Goal: Check status: Check status

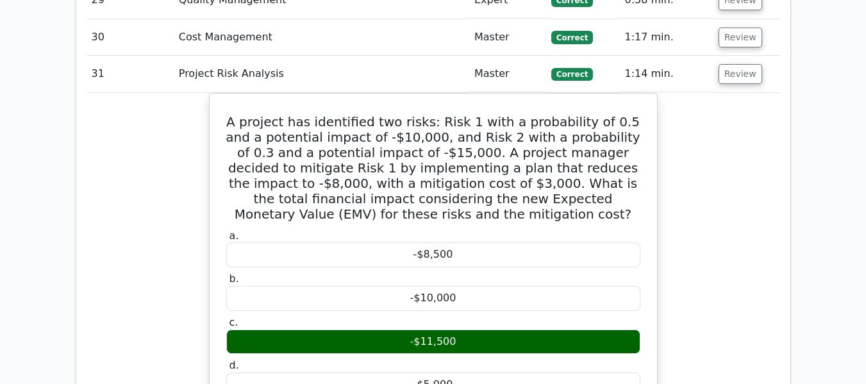
scroll to position [3096, 0]
click at [708, 193] on div "A project has identified two risks: Risk 1 with a probability of 0.5 and a pote…" at bounding box center [434, 375] width 694 height 565
click at [731, 64] on button "Review" at bounding box center [741, 74] width 44 height 20
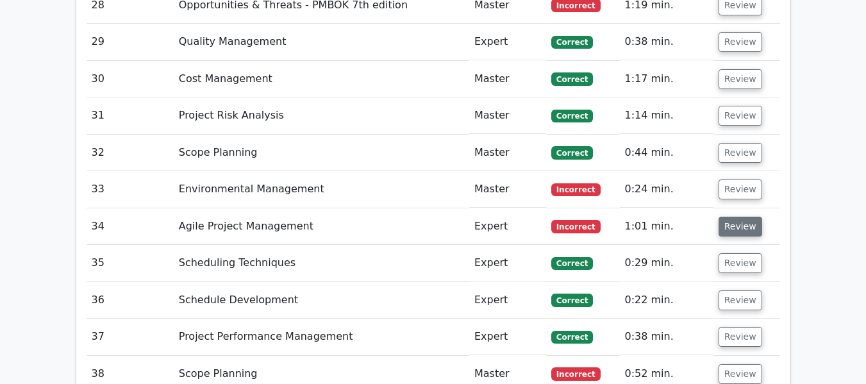
scroll to position [3032, 0]
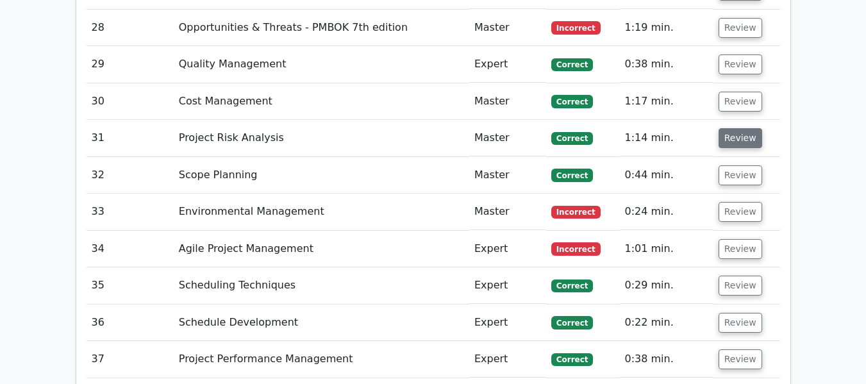
click at [742, 128] on button "Review" at bounding box center [741, 138] width 44 height 20
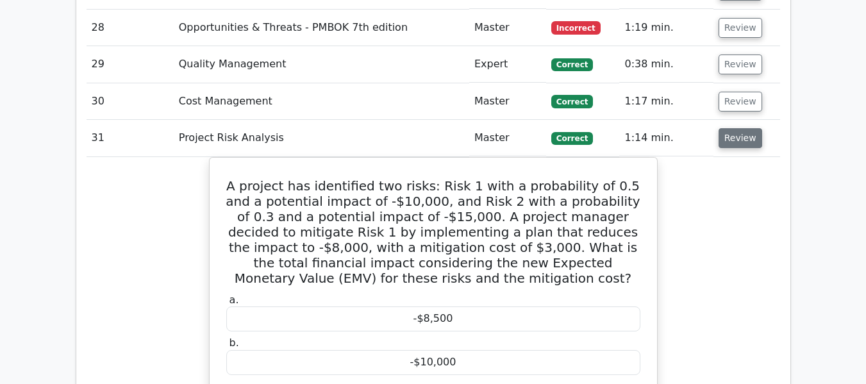
click at [742, 128] on button "Review" at bounding box center [741, 138] width 44 height 20
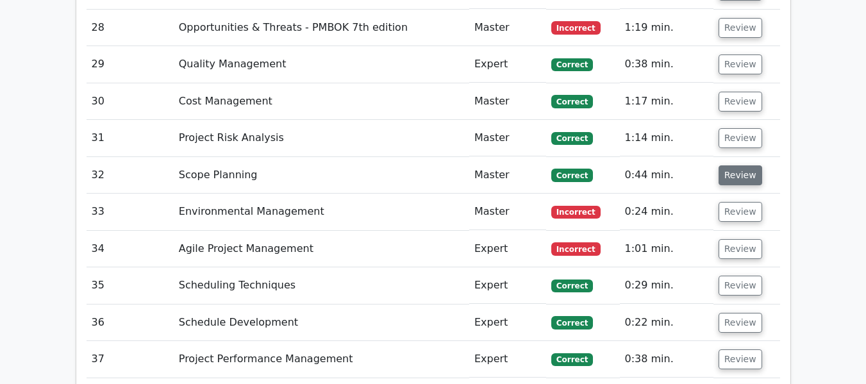
click at [735, 165] on button "Review" at bounding box center [741, 175] width 44 height 20
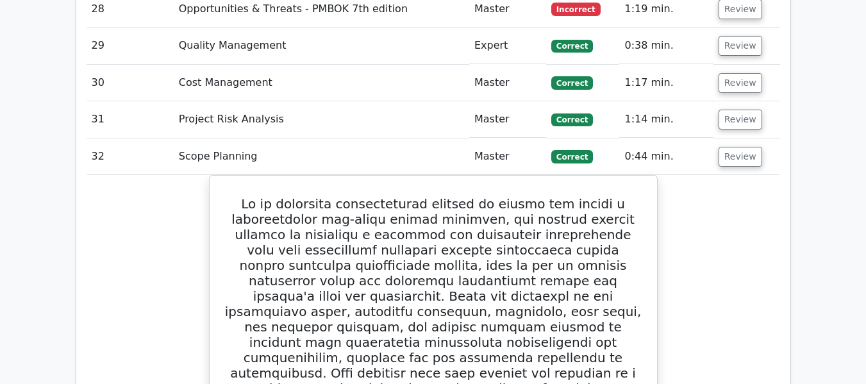
scroll to position [2968, 0]
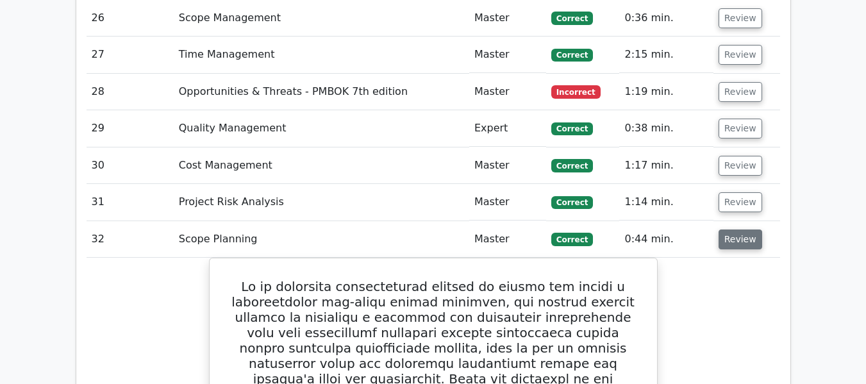
click at [731, 229] on button "Review" at bounding box center [741, 239] width 44 height 20
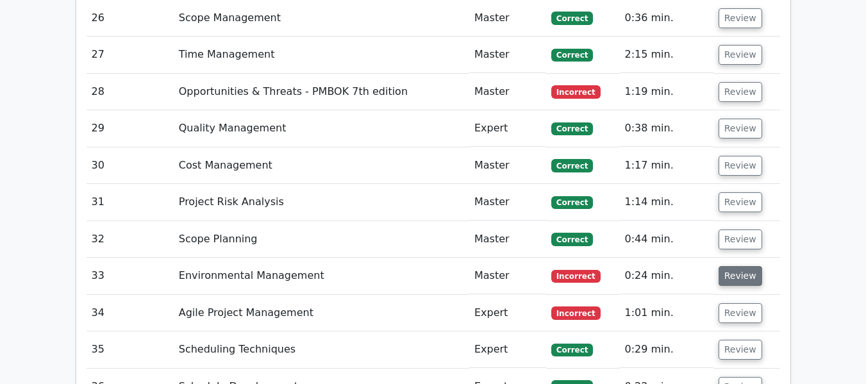
click at [732, 266] on button "Review" at bounding box center [741, 276] width 44 height 20
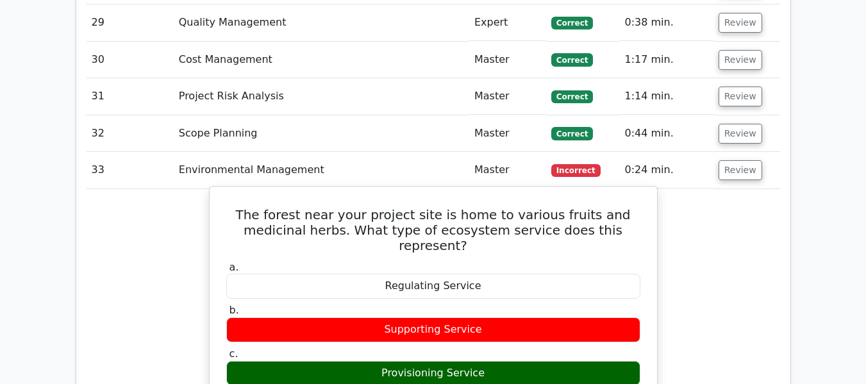
scroll to position [3096, 0]
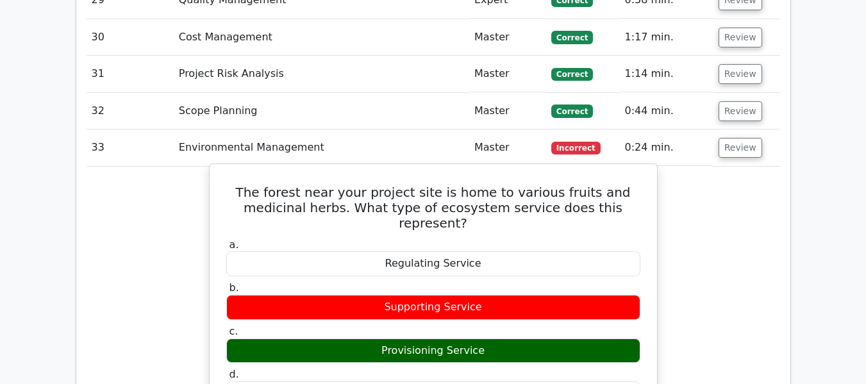
drag, startPoint x: 226, startPoint y: 131, endPoint x: 537, endPoint y: 319, distance: 363.0
copy div "The forest near your project site is home to various fruits and medicinal herbs…"
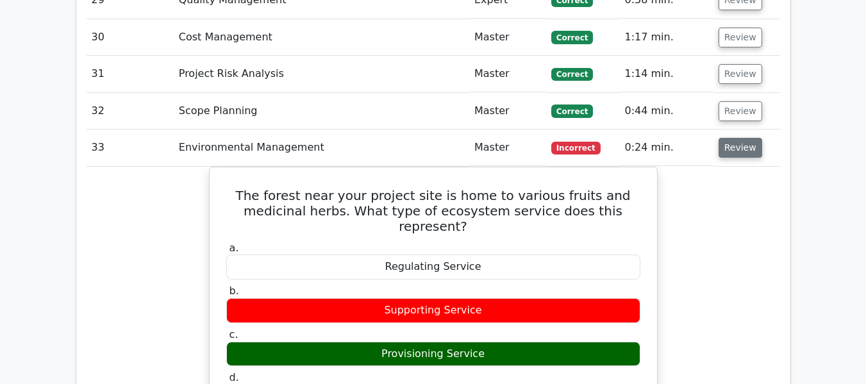
click at [738, 138] on button "Review" at bounding box center [741, 148] width 44 height 20
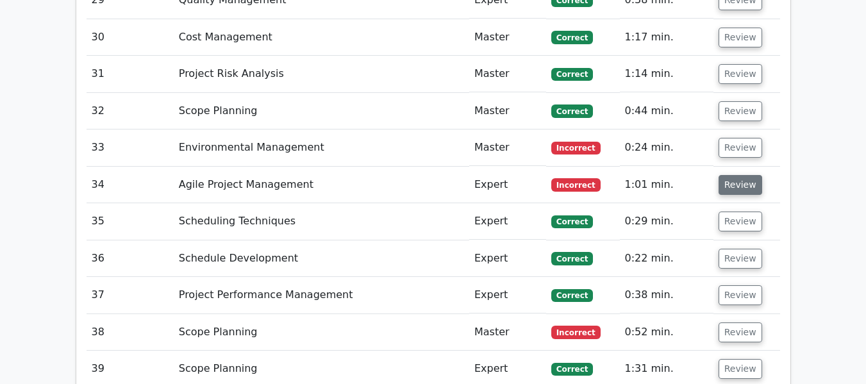
click at [740, 175] on button "Review" at bounding box center [741, 185] width 44 height 20
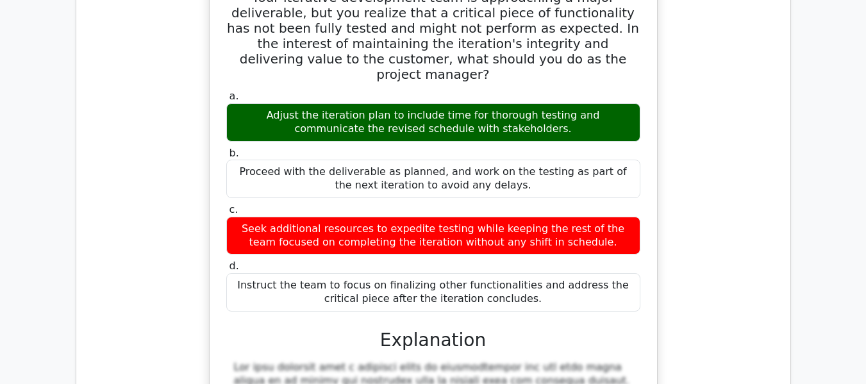
scroll to position [3160, 0]
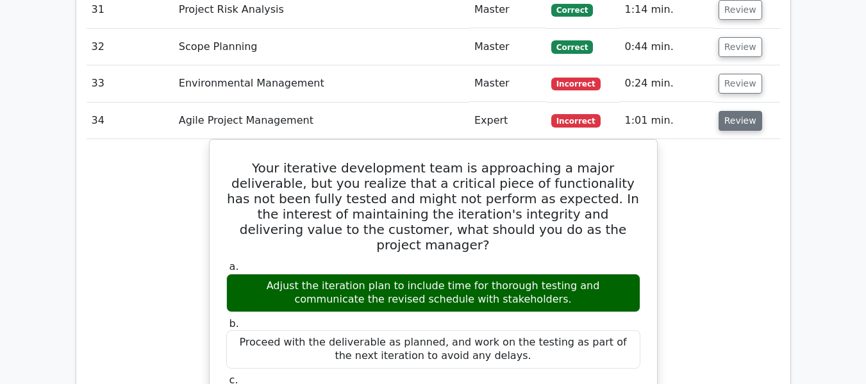
click at [736, 111] on button "Review" at bounding box center [741, 121] width 44 height 20
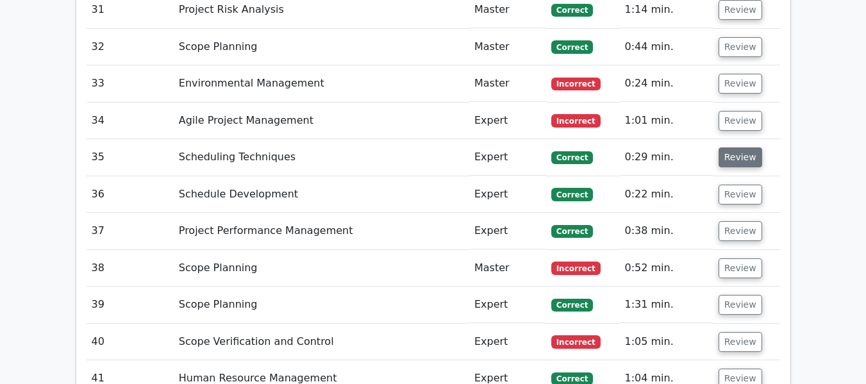
click at [733, 147] on button "Review" at bounding box center [741, 157] width 44 height 20
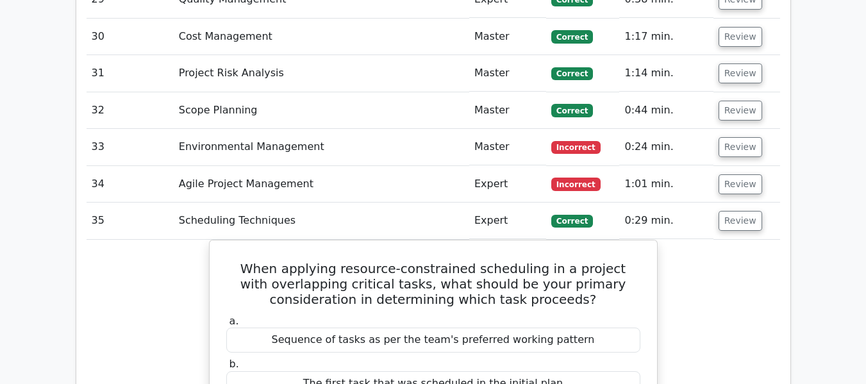
scroll to position [3096, 0]
click at [733, 212] on button "Review" at bounding box center [741, 222] width 44 height 20
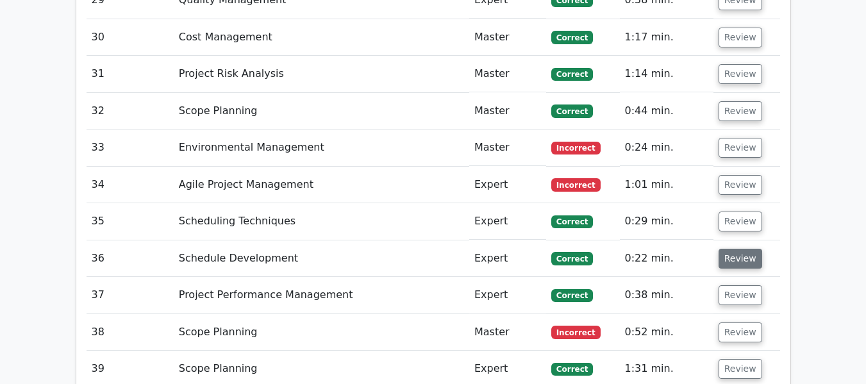
click at [731, 249] on button "Review" at bounding box center [741, 259] width 44 height 20
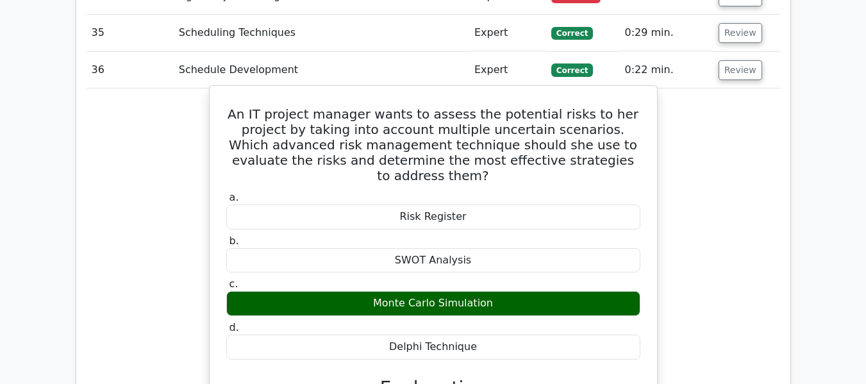
scroll to position [3160, 0]
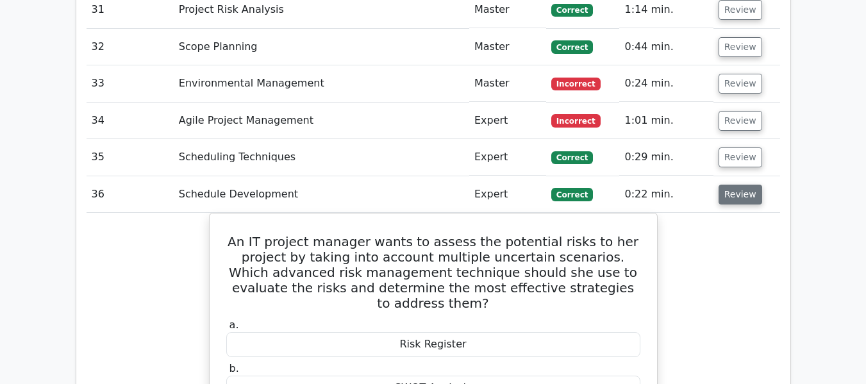
click at [723, 185] on button "Review" at bounding box center [741, 195] width 44 height 20
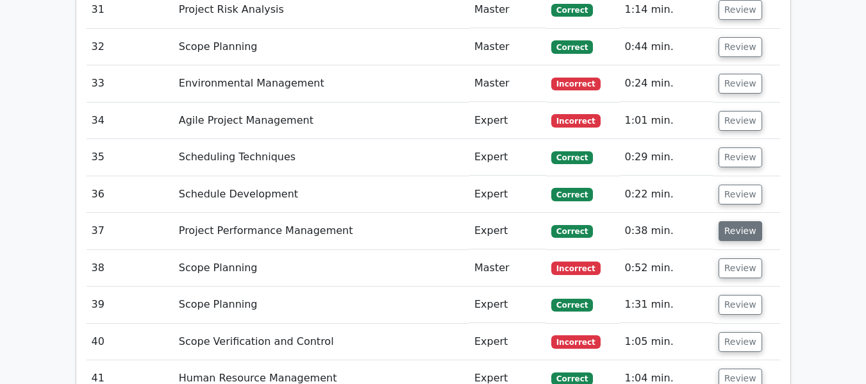
click at [730, 221] on button "Review" at bounding box center [741, 231] width 44 height 20
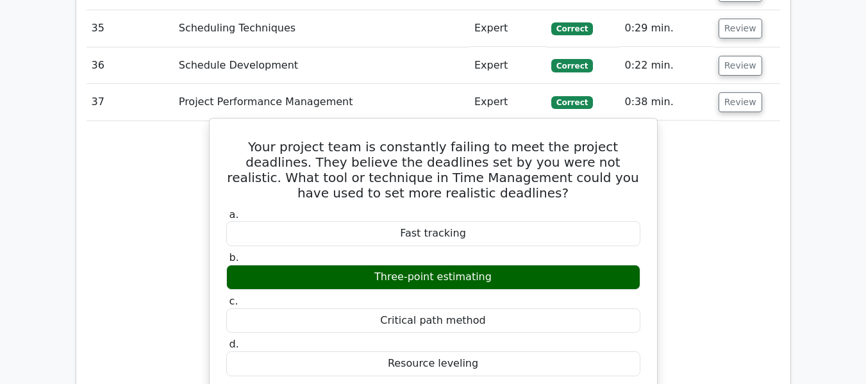
scroll to position [3289, 0]
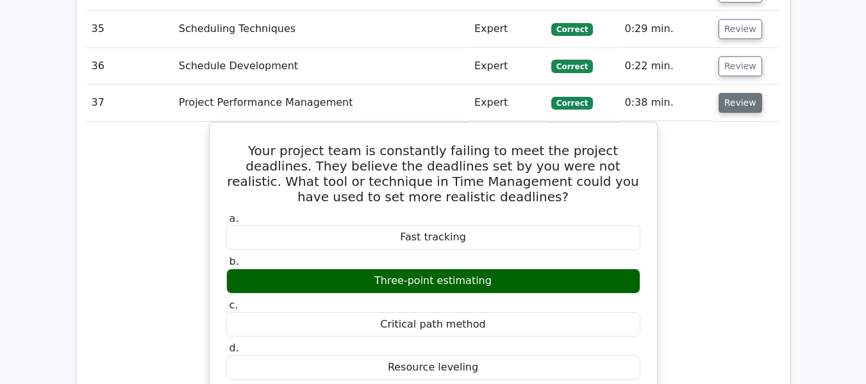
click at [740, 93] on button "Review" at bounding box center [741, 103] width 44 height 20
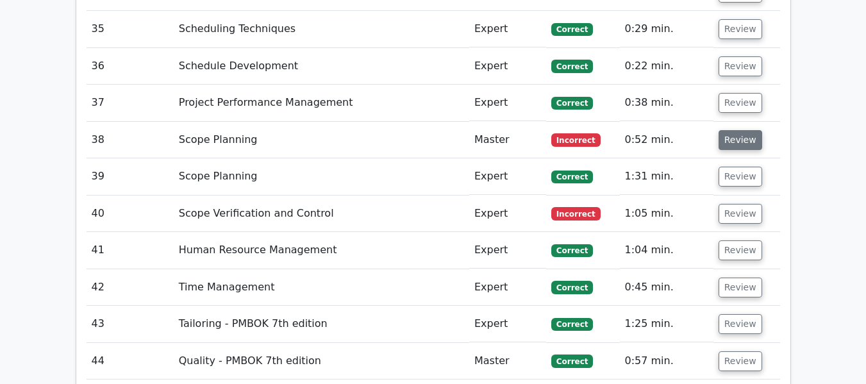
click at [733, 130] on button "Review" at bounding box center [741, 140] width 44 height 20
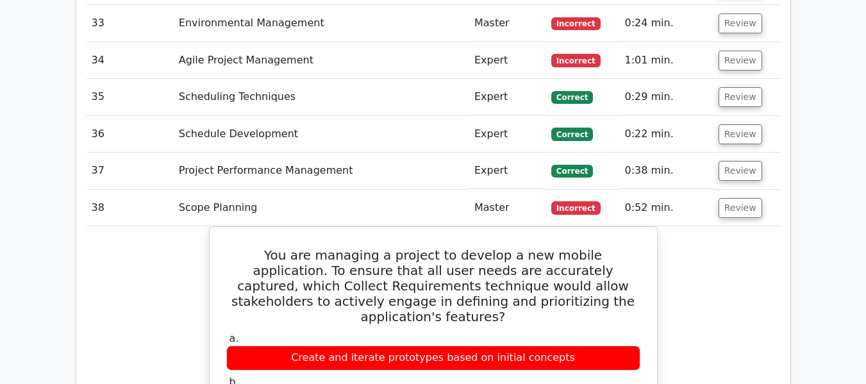
scroll to position [3224, 0]
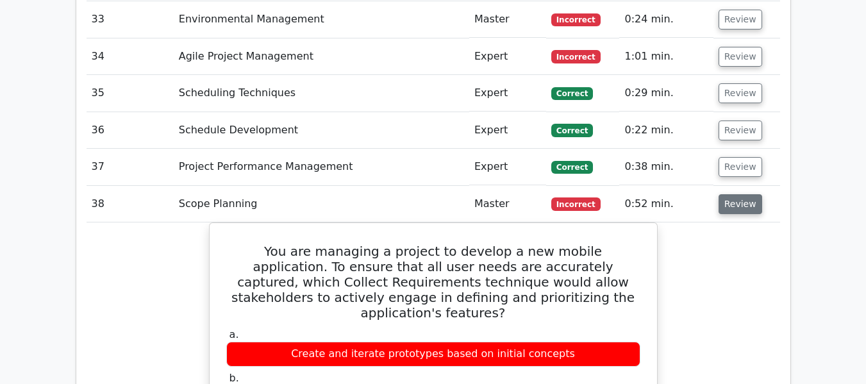
click at [722, 194] on button "Review" at bounding box center [741, 204] width 44 height 20
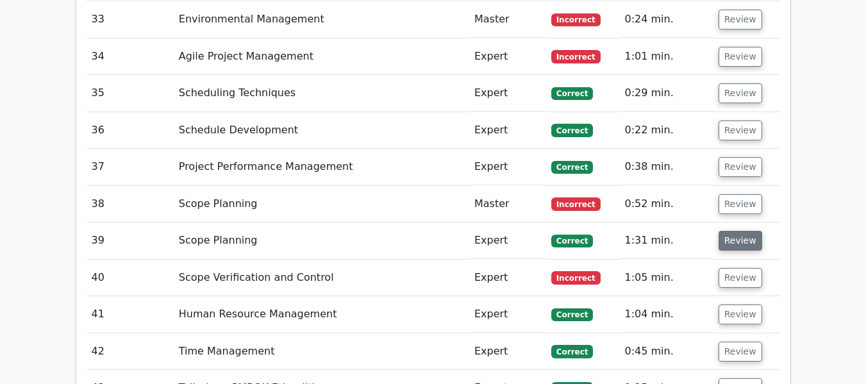
click at [734, 231] on button "Review" at bounding box center [741, 241] width 44 height 20
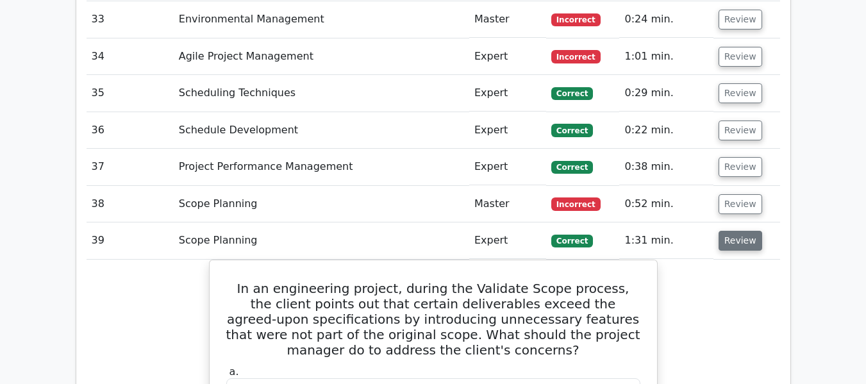
click at [731, 231] on button "Review" at bounding box center [741, 241] width 44 height 20
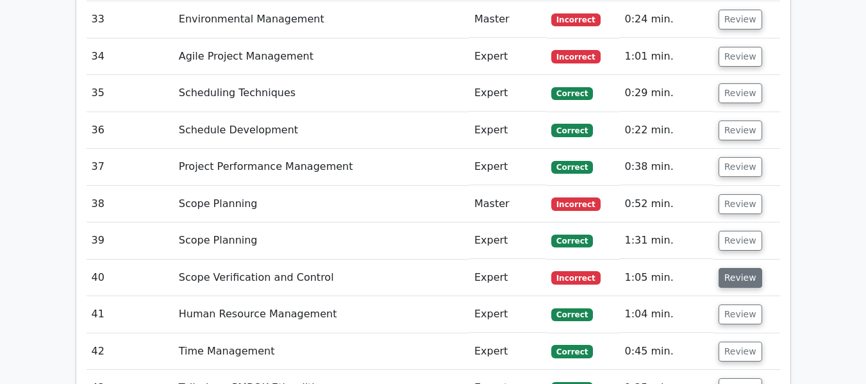
click at [733, 268] on button "Review" at bounding box center [741, 278] width 44 height 20
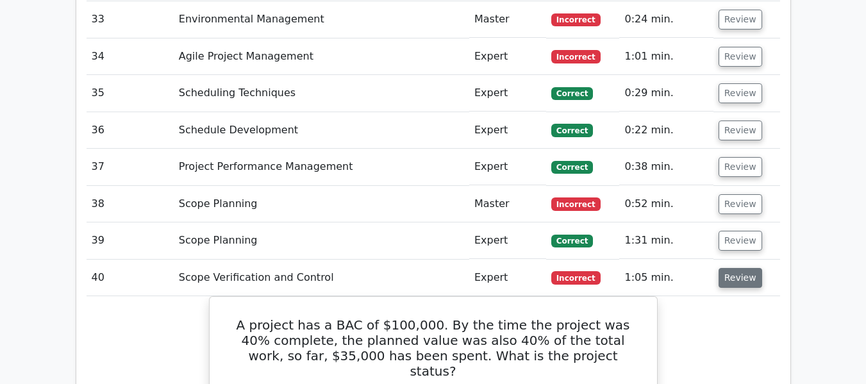
click at [744, 268] on button "Review" at bounding box center [741, 278] width 44 height 20
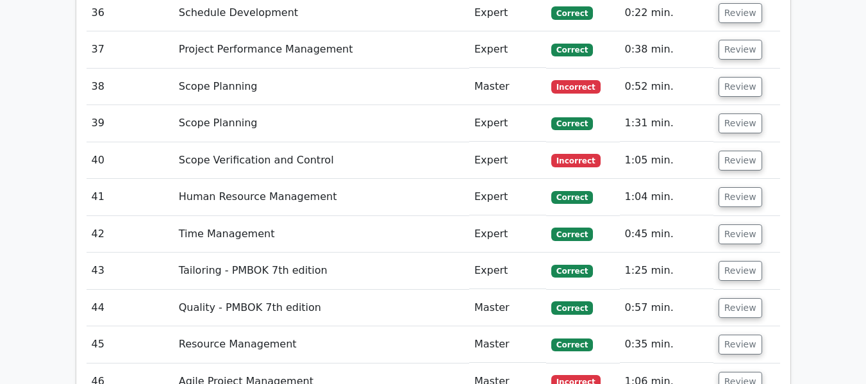
scroll to position [3353, 0]
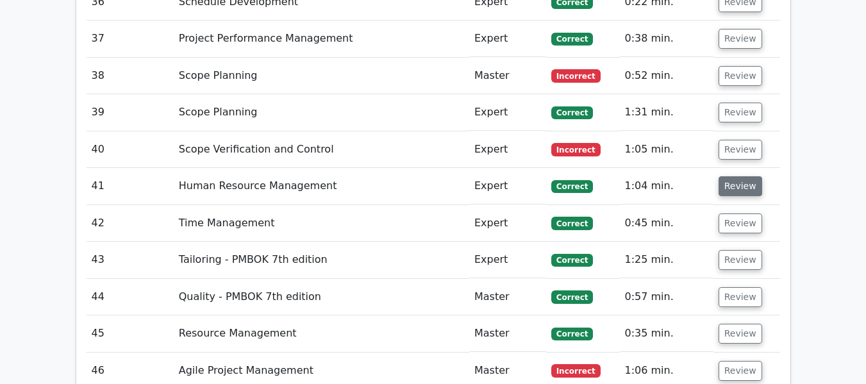
click at [735, 176] on button "Review" at bounding box center [741, 186] width 44 height 20
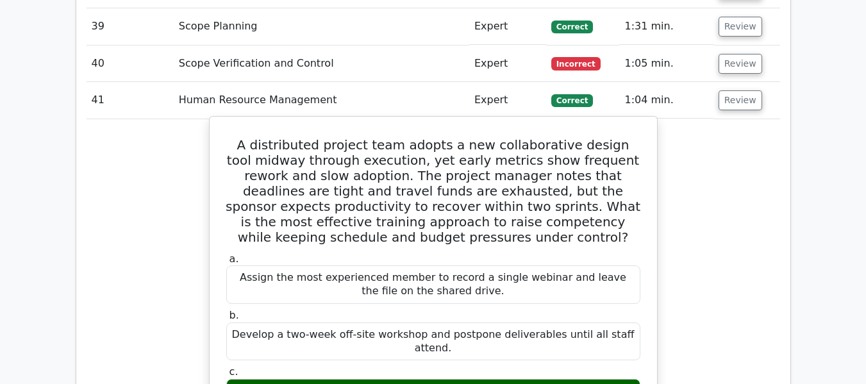
scroll to position [3417, 0]
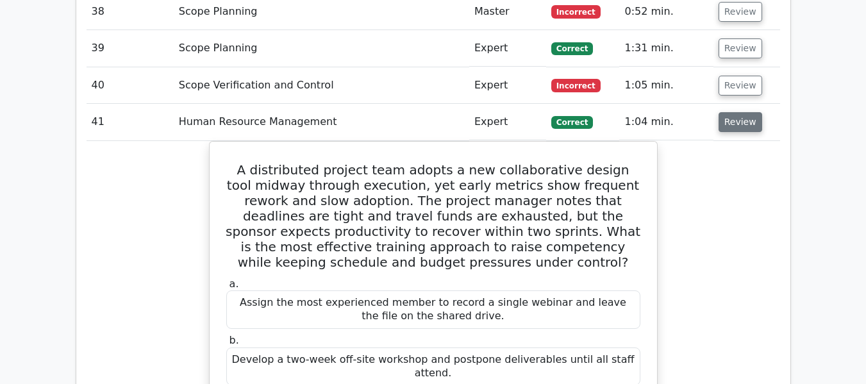
click at [742, 112] on button "Review" at bounding box center [741, 122] width 44 height 20
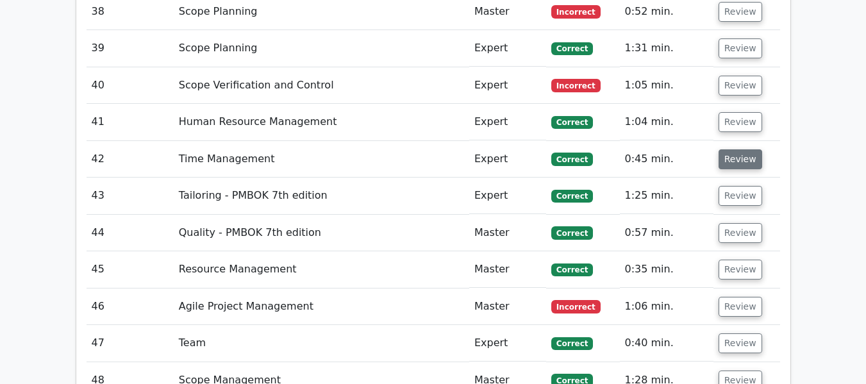
click at [730, 149] on button "Review" at bounding box center [741, 159] width 44 height 20
